Goal: Transaction & Acquisition: Download file/media

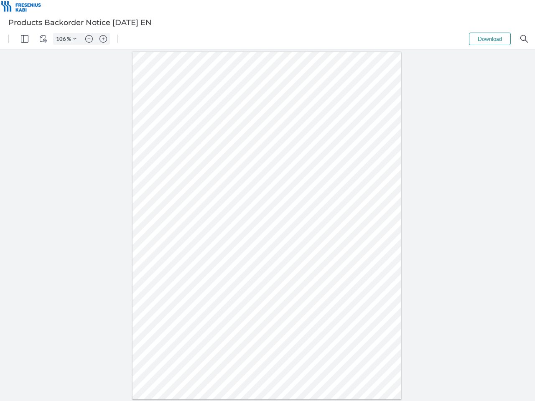
click at [25, 39] on img "Panel" at bounding box center [25, 39] width 8 height 8
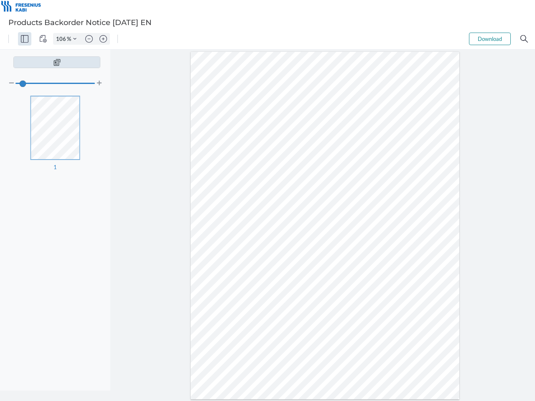
click at [43, 39] on img "View Controls" at bounding box center [43, 39] width 8 height 8
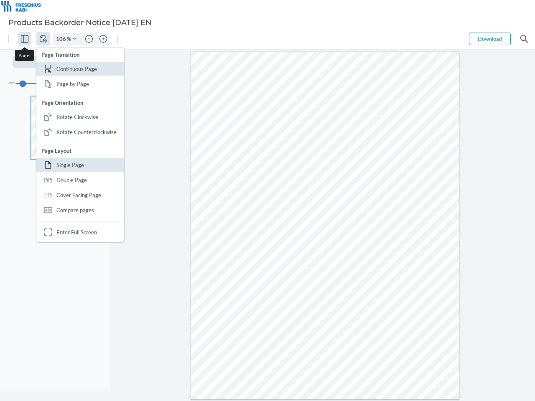
click at [62, 39] on input "106" at bounding box center [59, 39] width 13 height 8
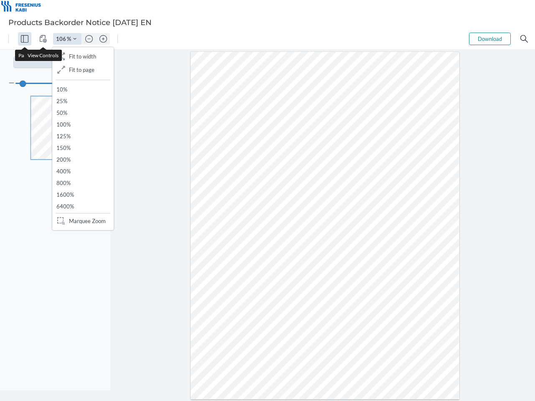
click at [75, 39] on img "Zoom Controls" at bounding box center [74, 38] width 3 height 3
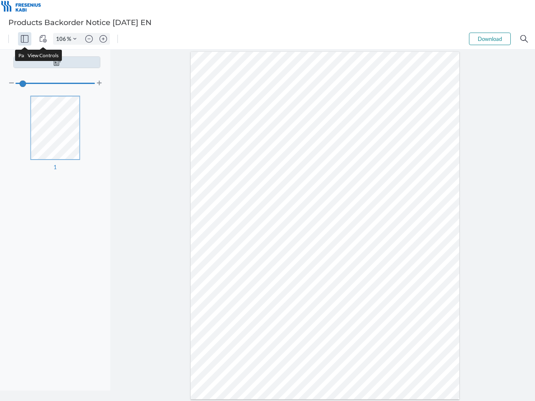
click at [89, 39] on img "Zoom out" at bounding box center [89, 39] width 8 height 8
click at [103, 39] on img "Zoom in" at bounding box center [103, 39] width 8 height 8
type input "106"
click at [490, 39] on button "Download" at bounding box center [490, 39] width 42 height 13
click at [524, 39] on img "Search" at bounding box center [524, 39] width 8 height 8
